Goal: Task Accomplishment & Management: Complete application form

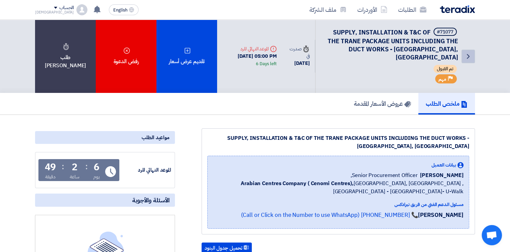
click at [468, 55] on icon "Back" at bounding box center [468, 56] width 8 height 8
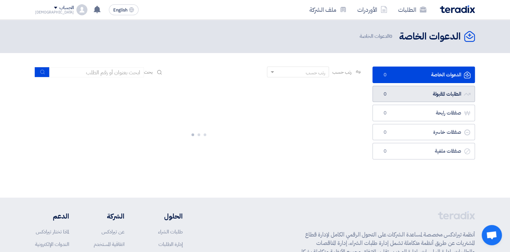
click at [432, 96] on link "الطلبات المقبولة الطلبات المقبولة 0" at bounding box center [424, 94] width 103 height 17
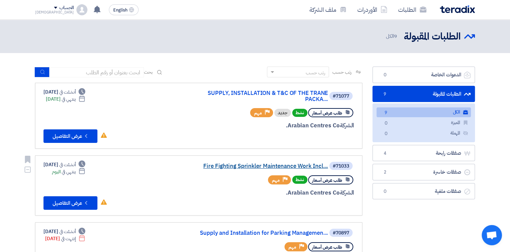
click at [245, 166] on link "Fire Fighting Sprinkler Maintenance Work Incl..." at bounding box center [260, 166] width 135 height 6
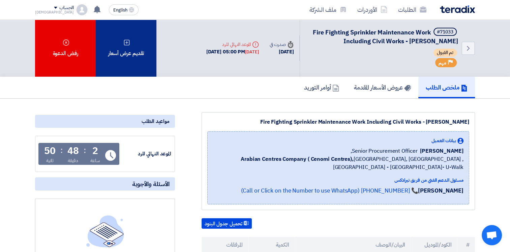
click at [140, 49] on div "تقديم عرض أسعار" at bounding box center [126, 48] width 61 height 57
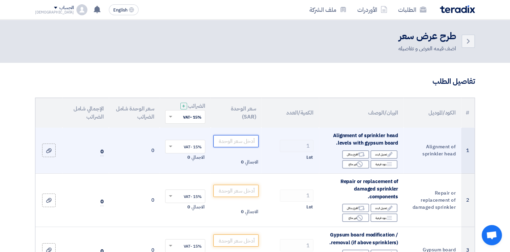
click at [223, 142] on input "number" at bounding box center [237, 141] width 46 height 12
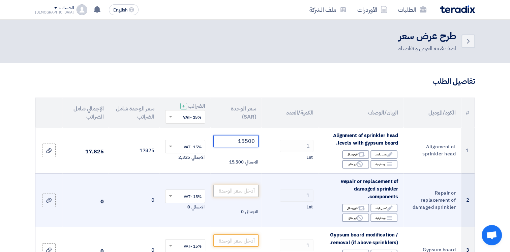
type input "15500"
click at [235, 191] on input "number" at bounding box center [237, 191] width 46 height 12
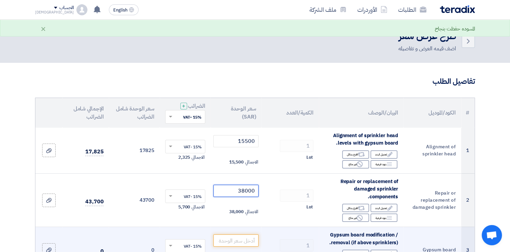
type input "38000"
click at [223, 238] on input "number" at bounding box center [237, 240] width 46 height 12
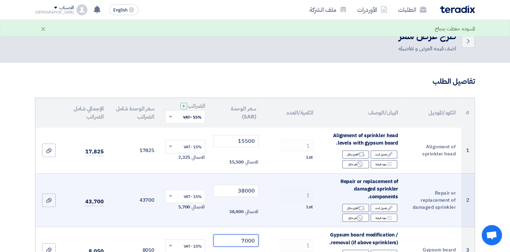
scroll to position [169, 0]
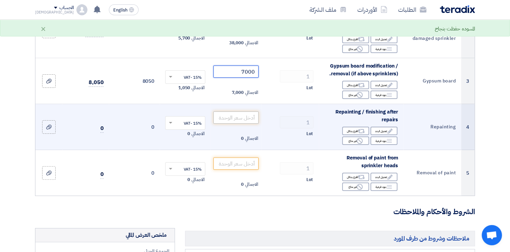
type input "7000"
click at [247, 119] on input "number" at bounding box center [237, 117] width 46 height 12
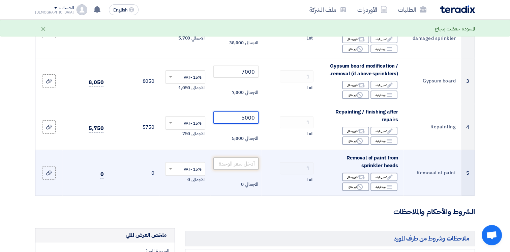
type input "5000"
click at [244, 161] on input "number" at bounding box center [237, 163] width 46 height 12
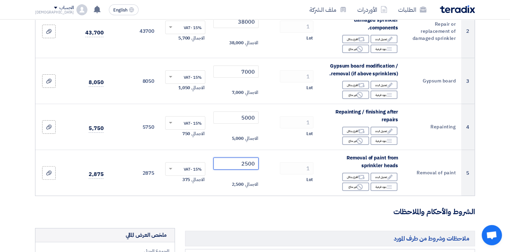
type input "2500"
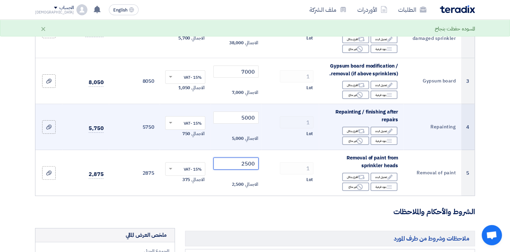
scroll to position [337, 0]
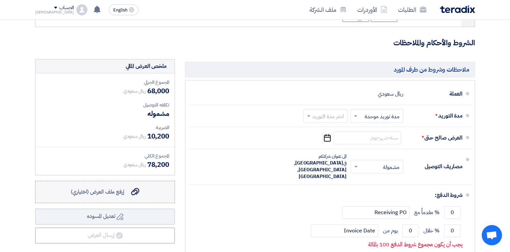
click at [109, 192] on span "إرفع ملف العرض (اختياري)" at bounding box center [98, 192] width 54 height 8
click at [0, 0] on input "إرفع ملف العرض (اختياري) إرفع ملف العرض (اختياري)" at bounding box center [0, 0] width 0 height 0
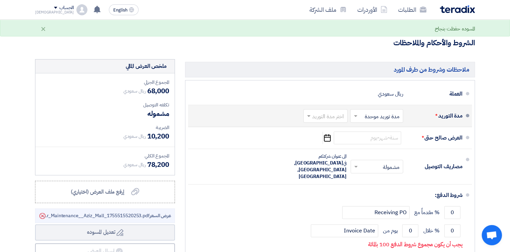
click at [387, 116] on input "text" at bounding box center [376, 116] width 50 height 10
click at [335, 117] on input "text" at bounding box center [324, 116] width 41 height 10
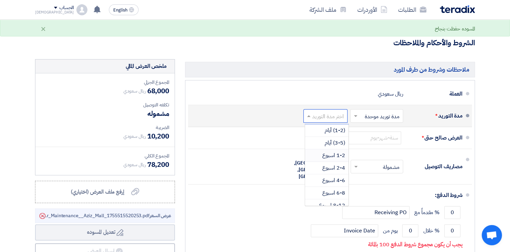
click at [336, 156] on span "1-2 اسبوع" at bounding box center [333, 155] width 23 height 8
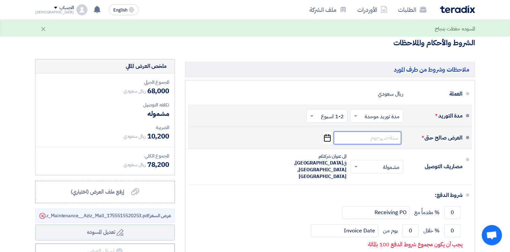
click at [366, 138] on input at bounding box center [367, 137] width 67 height 13
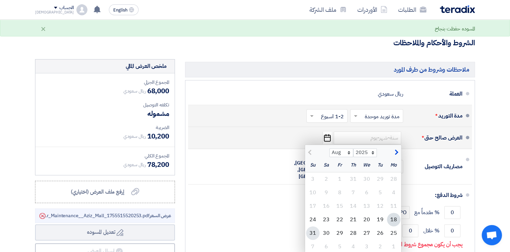
click at [311, 233] on div "31" at bounding box center [312, 232] width 13 height 13
type input "[DATE]"
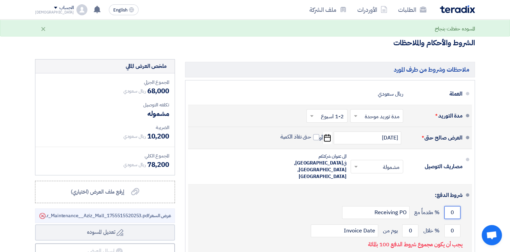
drag, startPoint x: 450, startPoint y: 196, endPoint x: 460, endPoint y: 197, distance: 9.8
click at [460, 206] on input "0" at bounding box center [453, 212] width 16 height 13
click at [459, 224] on input "0" at bounding box center [453, 230] width 16 height 13
type input "100"
drag, startPoint x: 413, startPoint y: 211, endPoint x: 407, endPoint y: 213, distance: 5.9
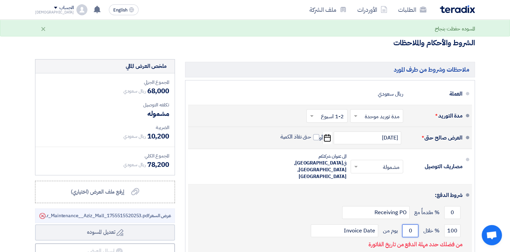
click at [407, 224] on input "0" at bounding box center [410, 230] width 16 height 13
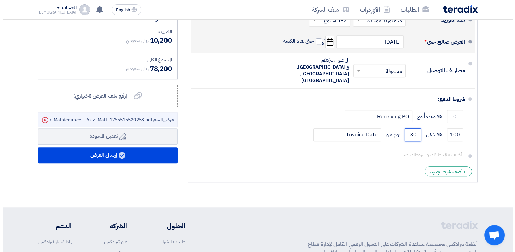
scroll to position [434, 0]
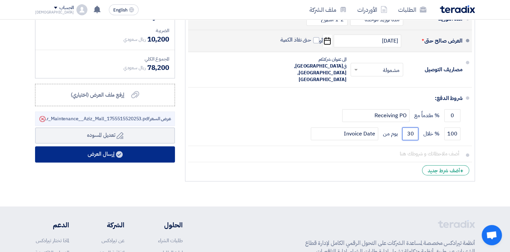
type input "30"
click at [107, 156] on button "إرسال العرض" at bounding box center [105, 154] width 140 height 16
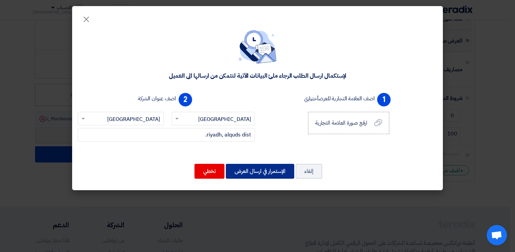
click at [265, 165] on button "الإستمرار في ارسال العرض" at bounding box center [260, 171] width 68 height 15
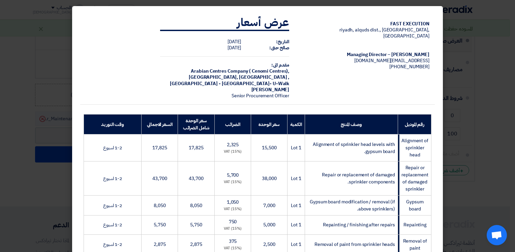
scroll to position [169, 0]
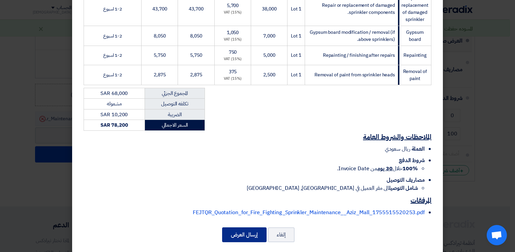
click at [240, 227] on button "إرسال العرض" at bounding box center [244, 234] width 45 height 15
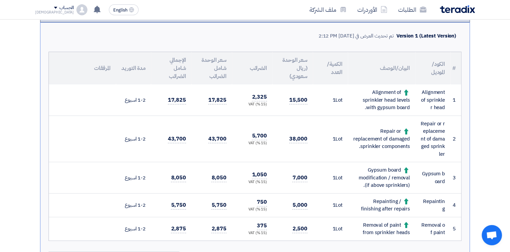
scroll to position [0, 0]
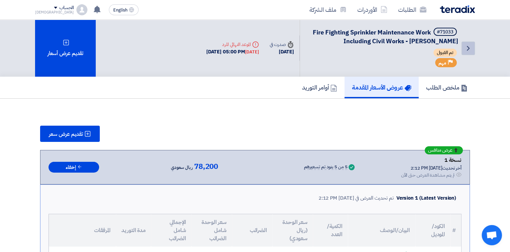
click at [468, 47] on icon "Back" at bounding box center [468, 48] width 8 height 8
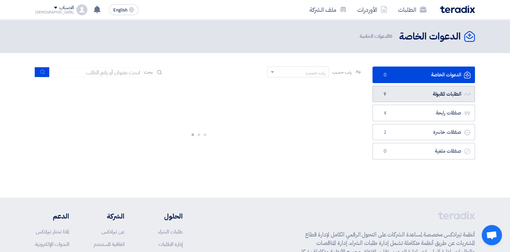
click at [420, 95] on link "الطلبات المقبولة الطلبات المقبولة 9" at bounding box center [424, 94] width 103 height 17
